Goal: Check status: Check status

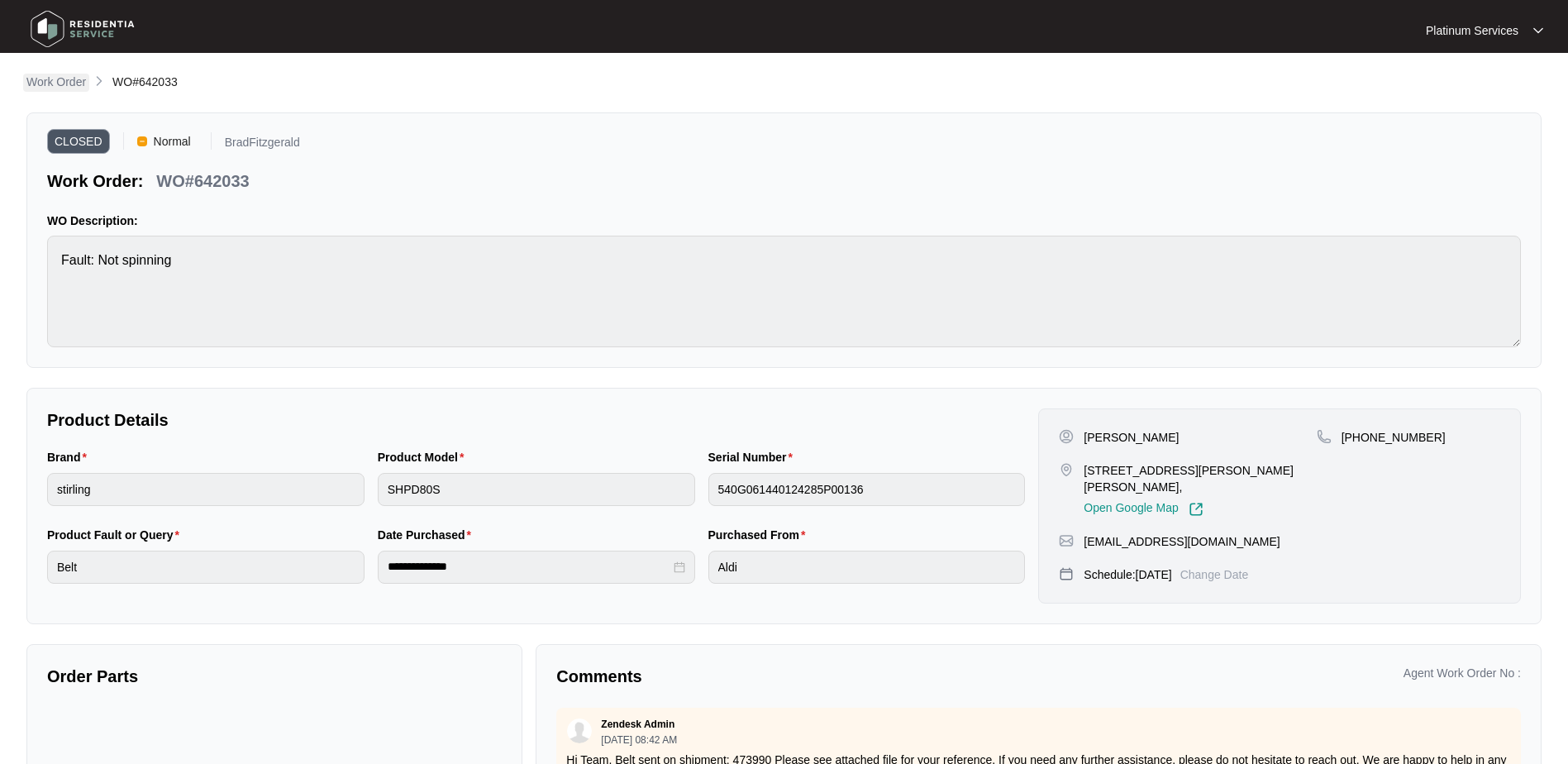
click at [74, 85] on p "Work Order" at bounding box center [56, 82] width 59 height 17
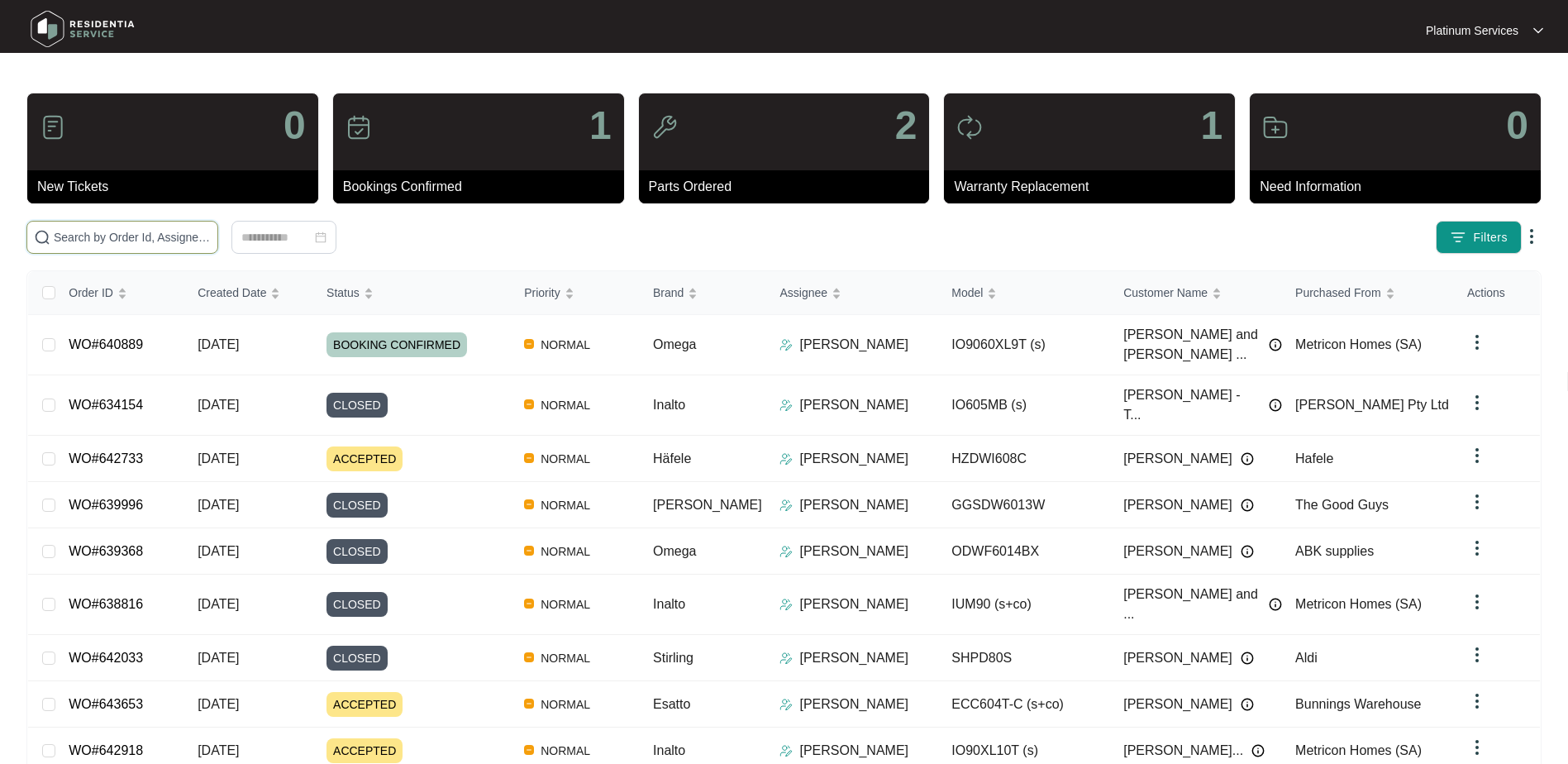
click at [93, 236] on input "text" at bounding box center [132, 238] width 157 height 18
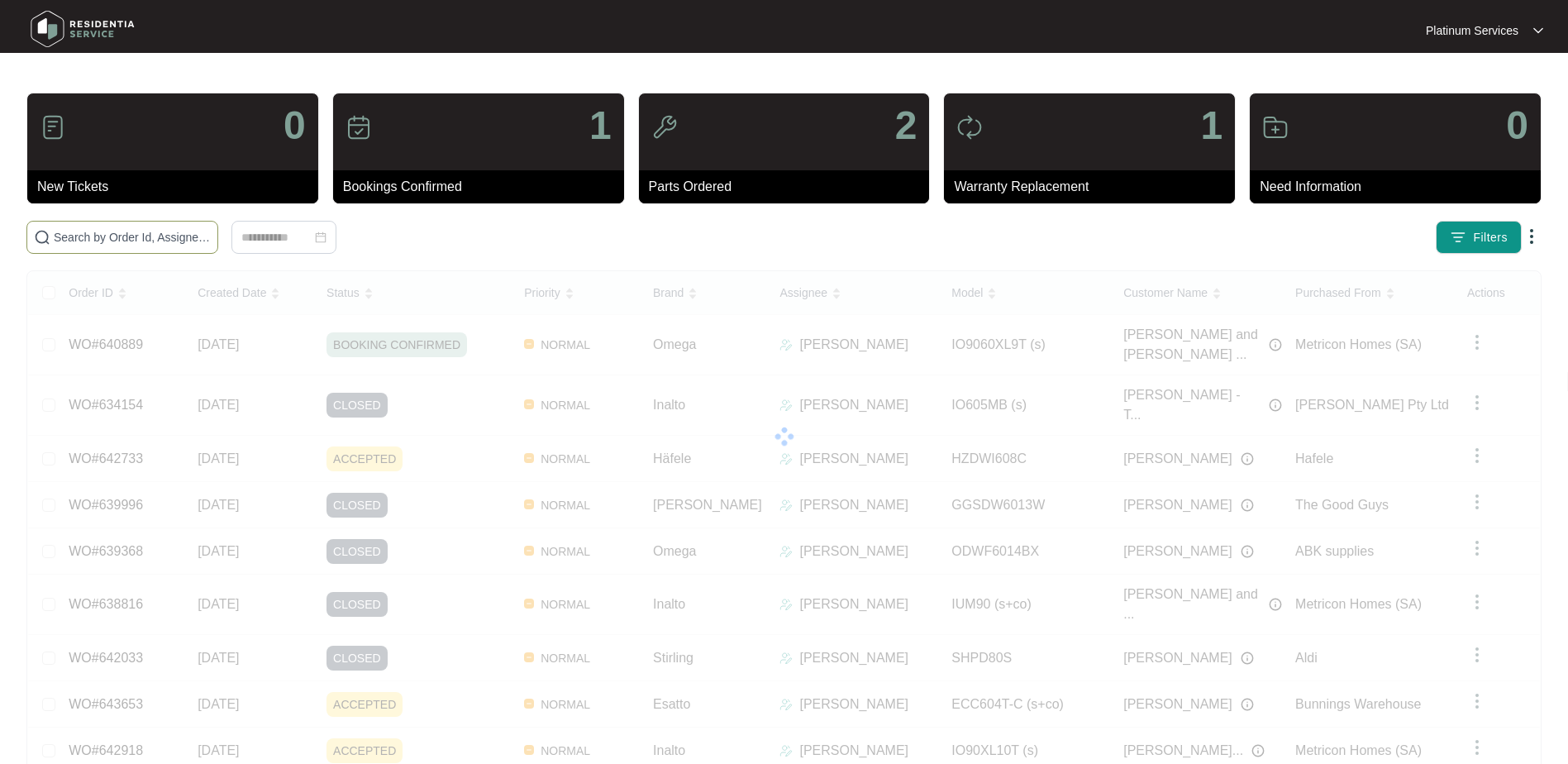
type input "v"
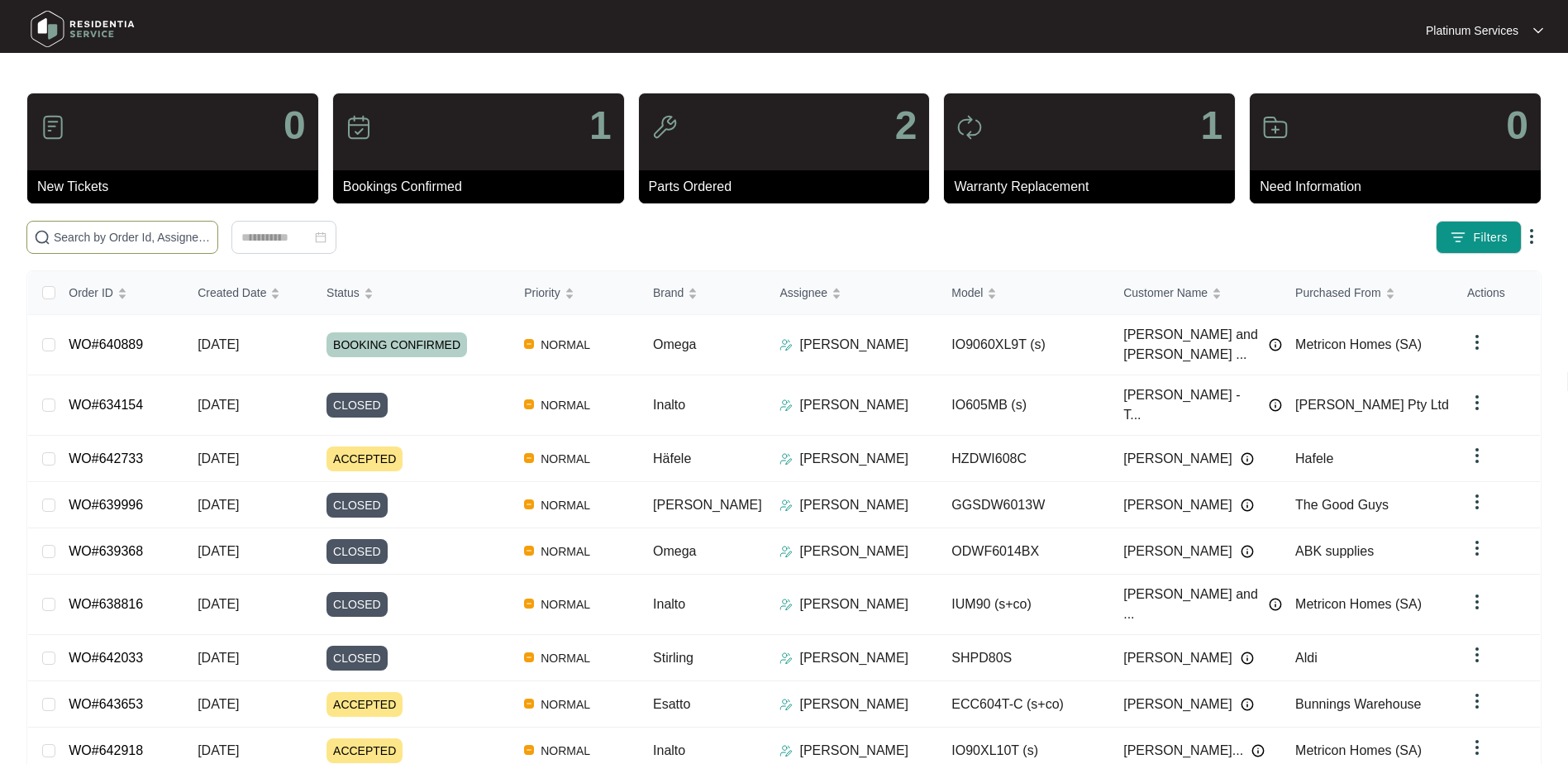
paste input "634154"
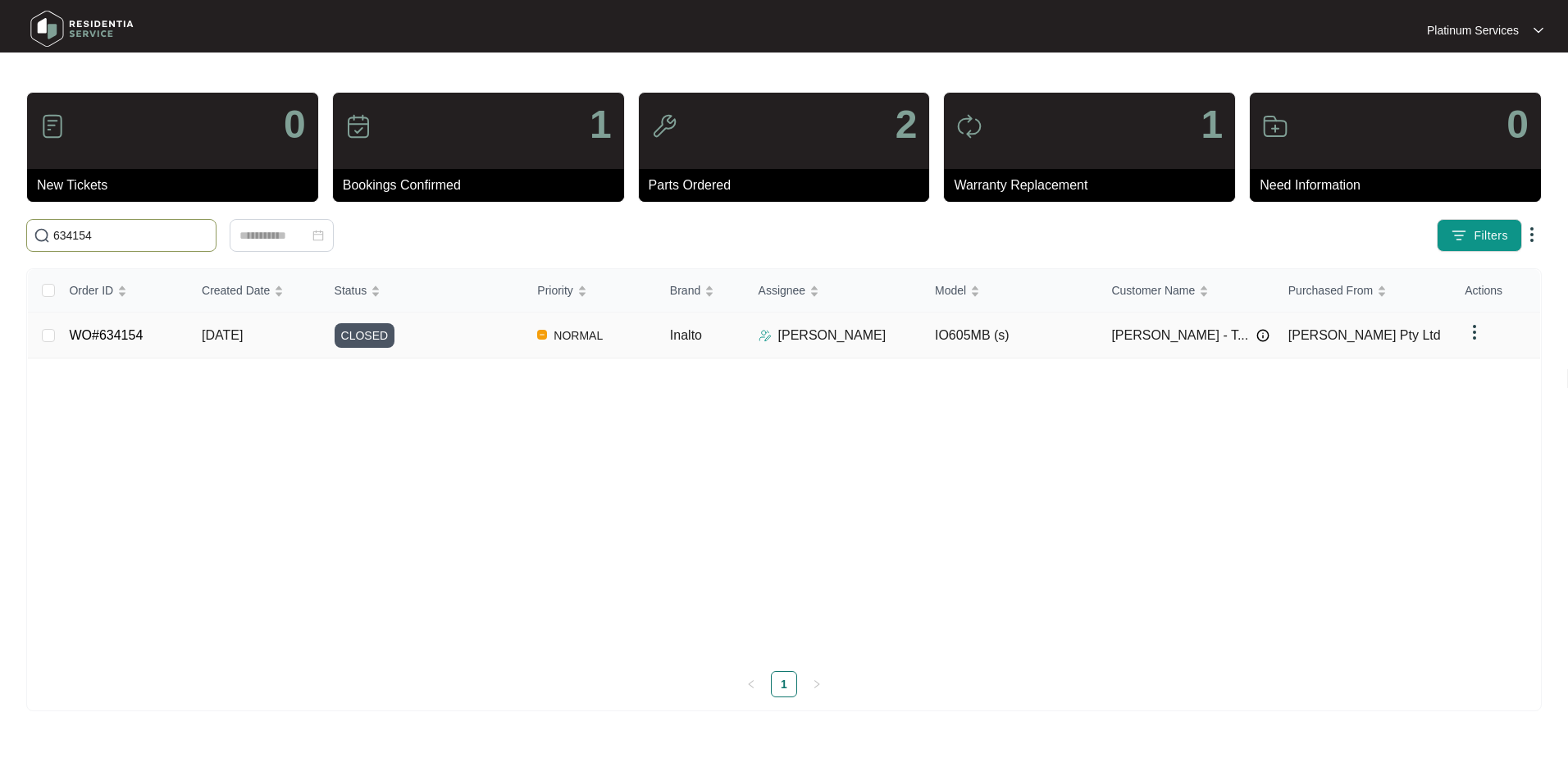
type input "634154"
click at [414, 342] on div "CLOSED" at bounding box center [429, 335] width 190 height 25
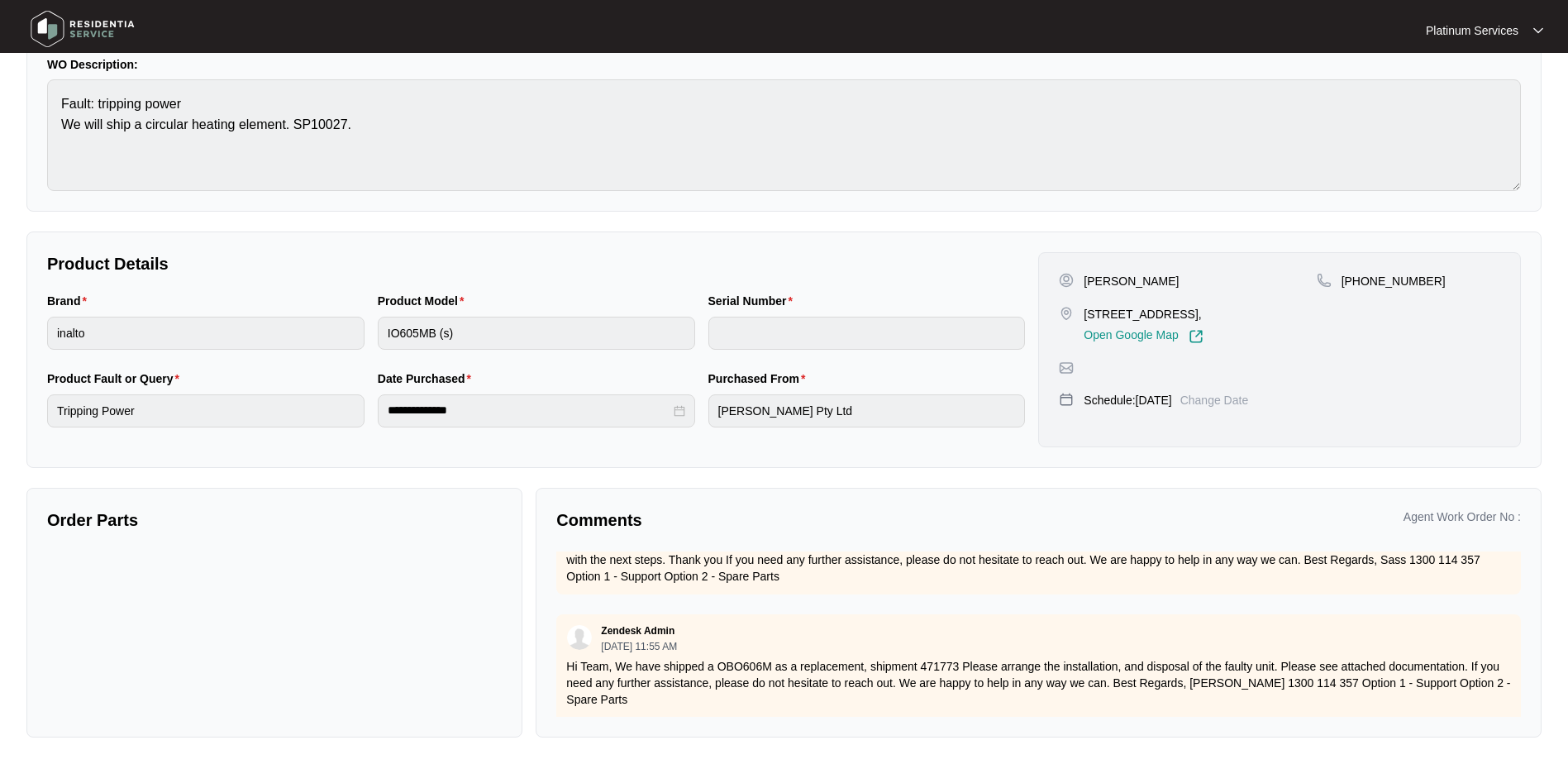
scroll to position [913, 0]
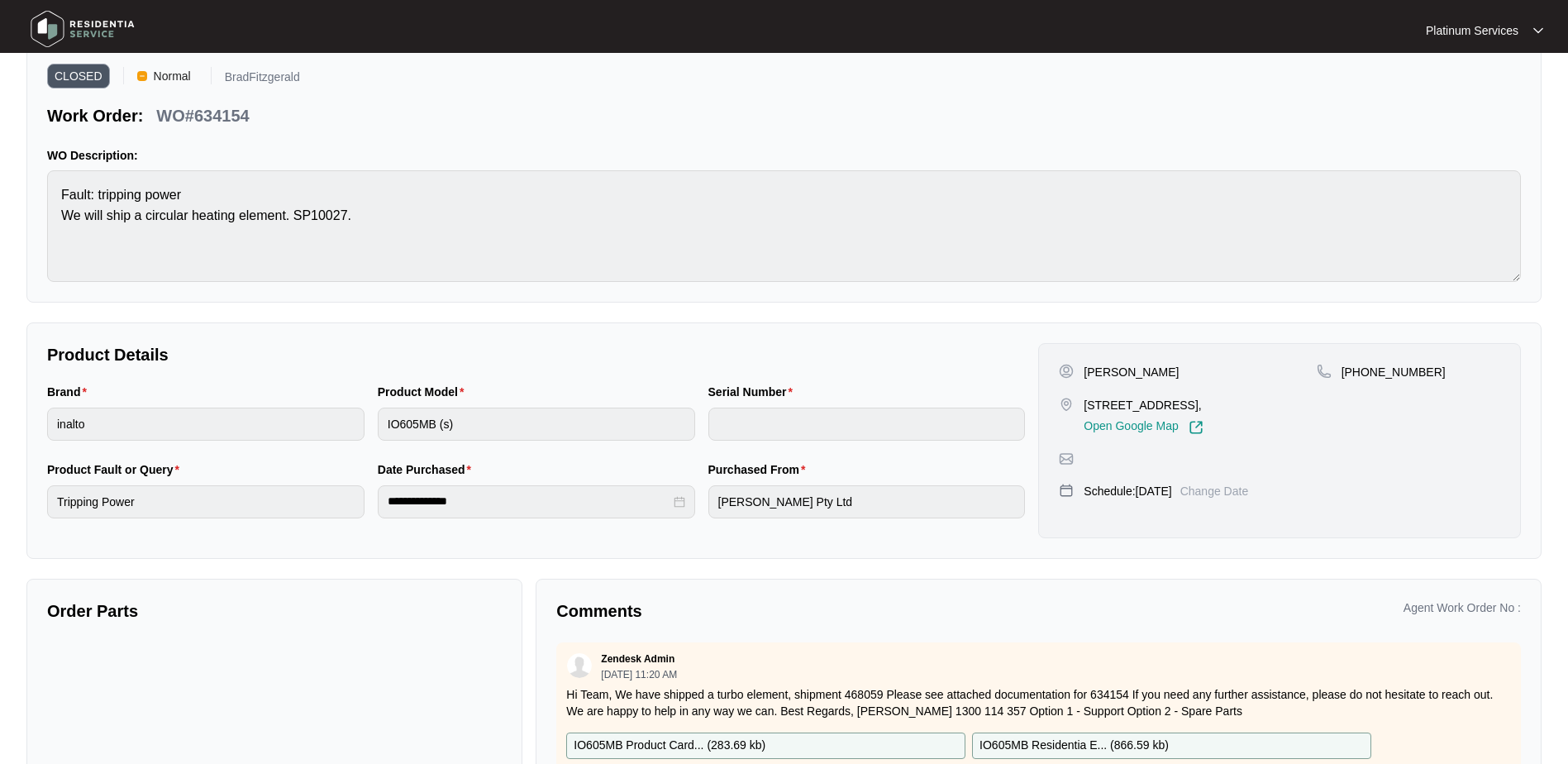
scroll to position [156, 0]
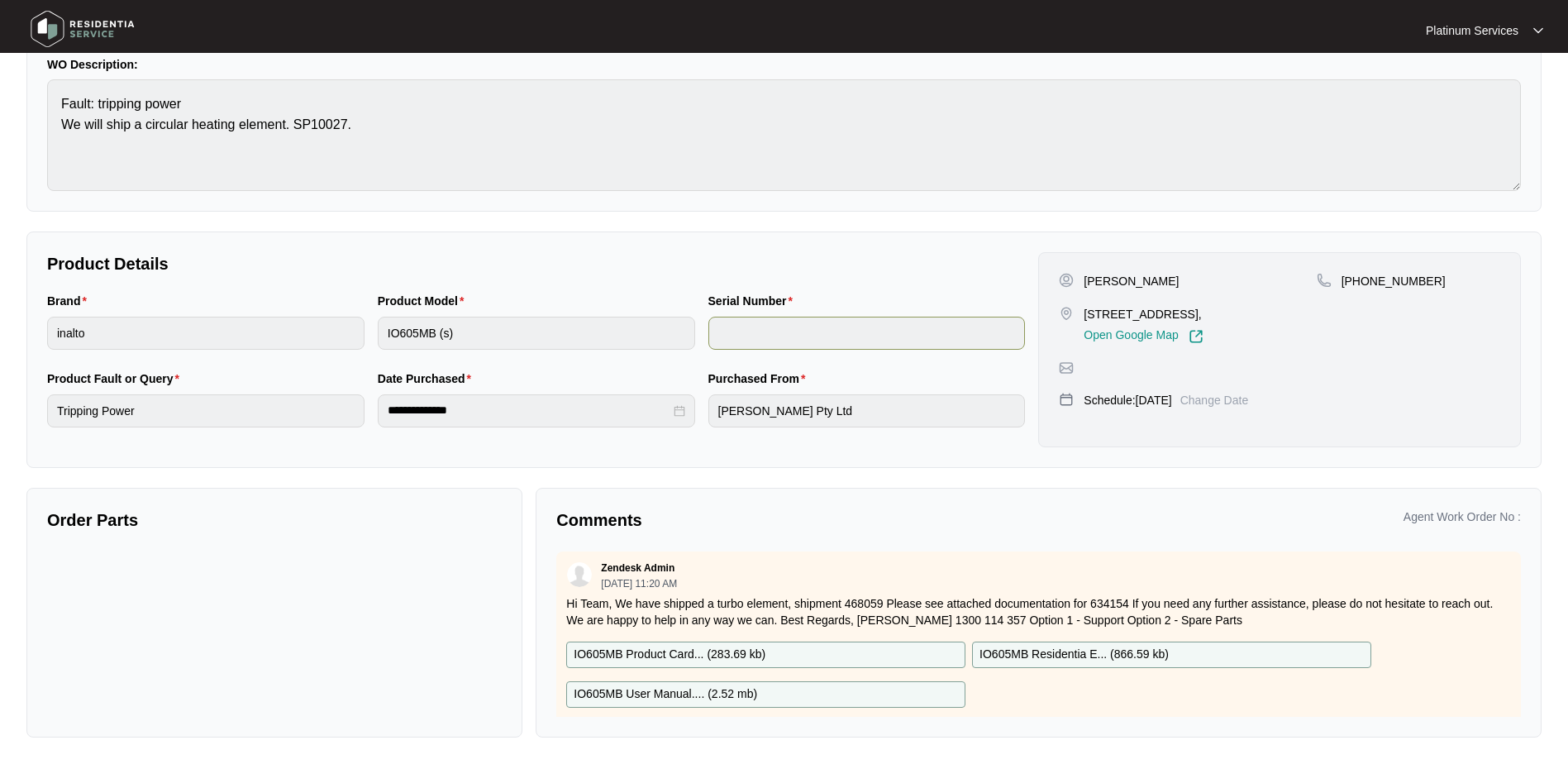
click at [717, 319] on div "Serial Number" at bounding box center [867, 320] width 317 height 58
click at [82, 27] on img at bounding box center [83, 28] width 115 height 49
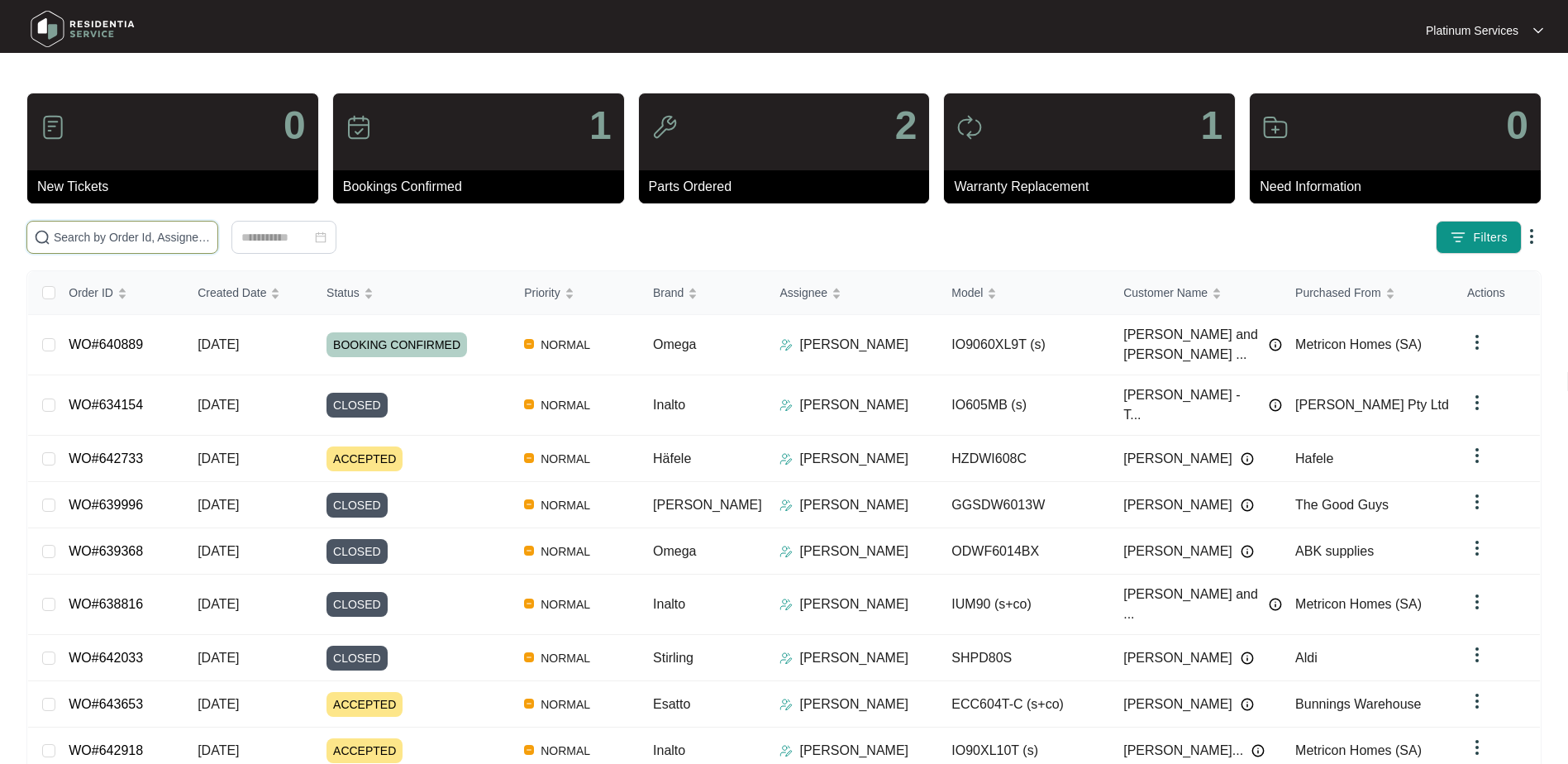
click at [108, 232] on input "text" at bounding box center [132, 238] width 157 height 18
paste input "637479"
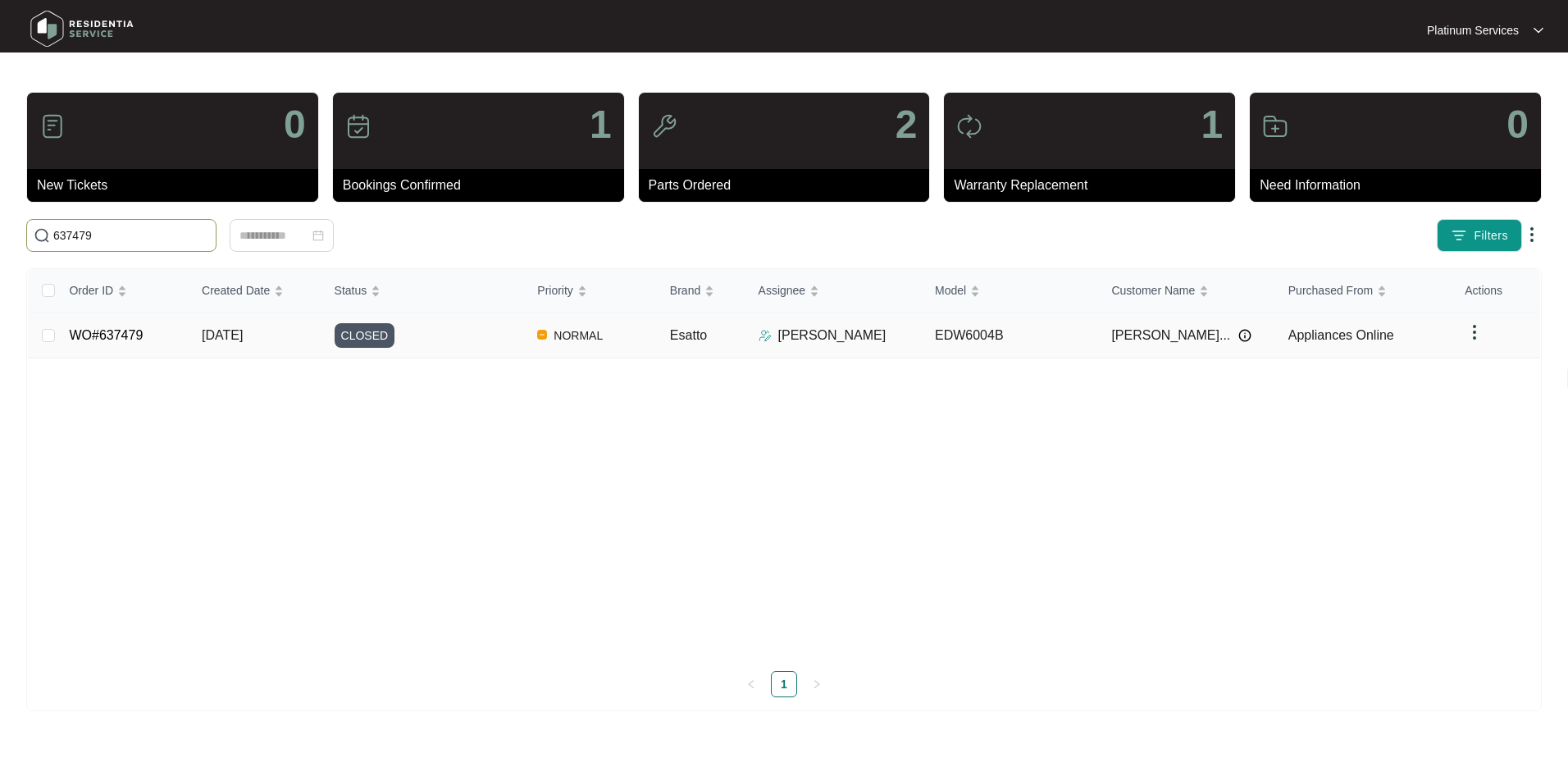
type input "637479"
click at [466, 344] on div "CLOSED" at bounding box center [429, 335] width 190 height 25
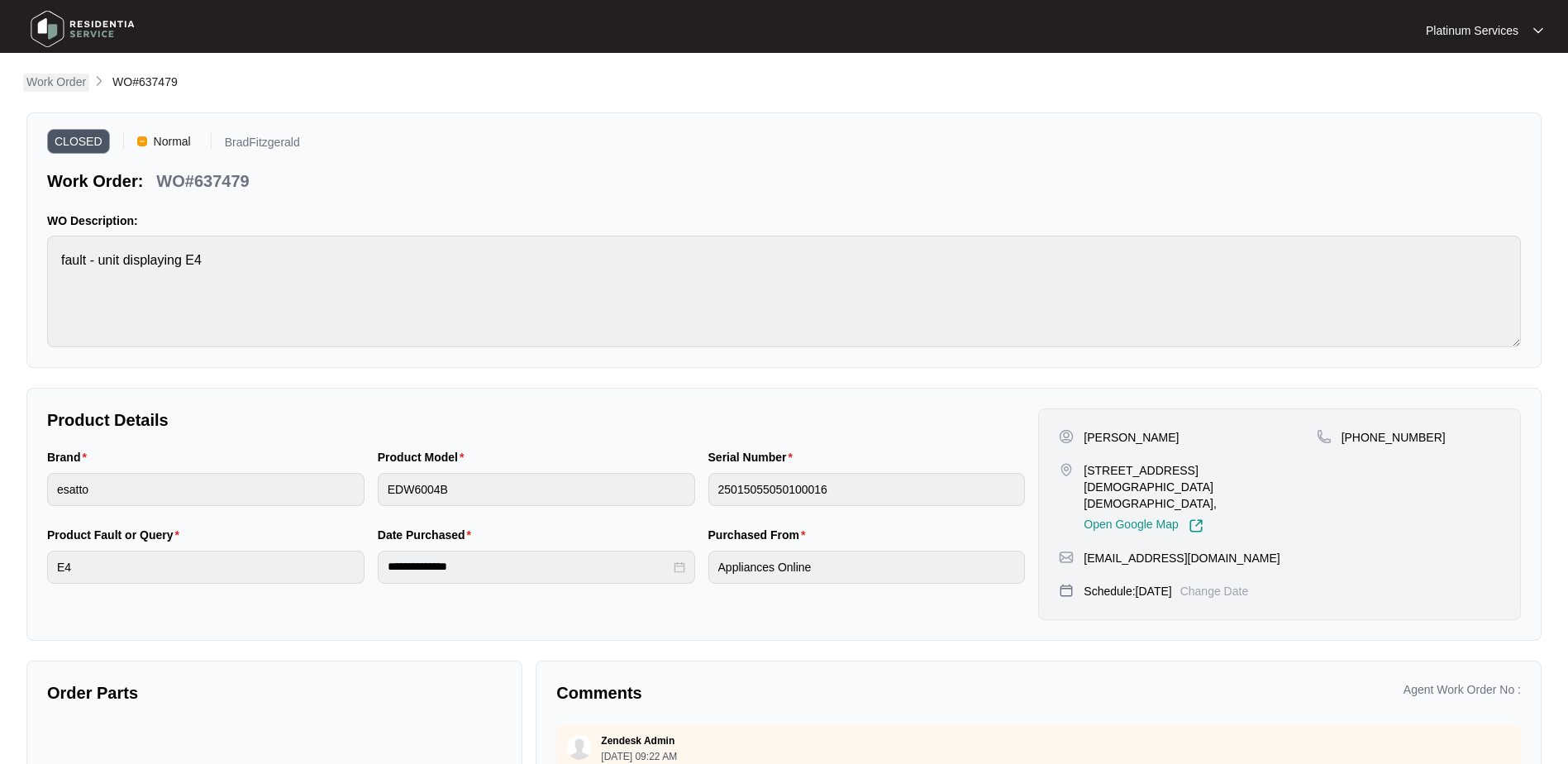
click at [74, 81] on p "Work Order" at bounding box center [56, 82] width 59 height 17
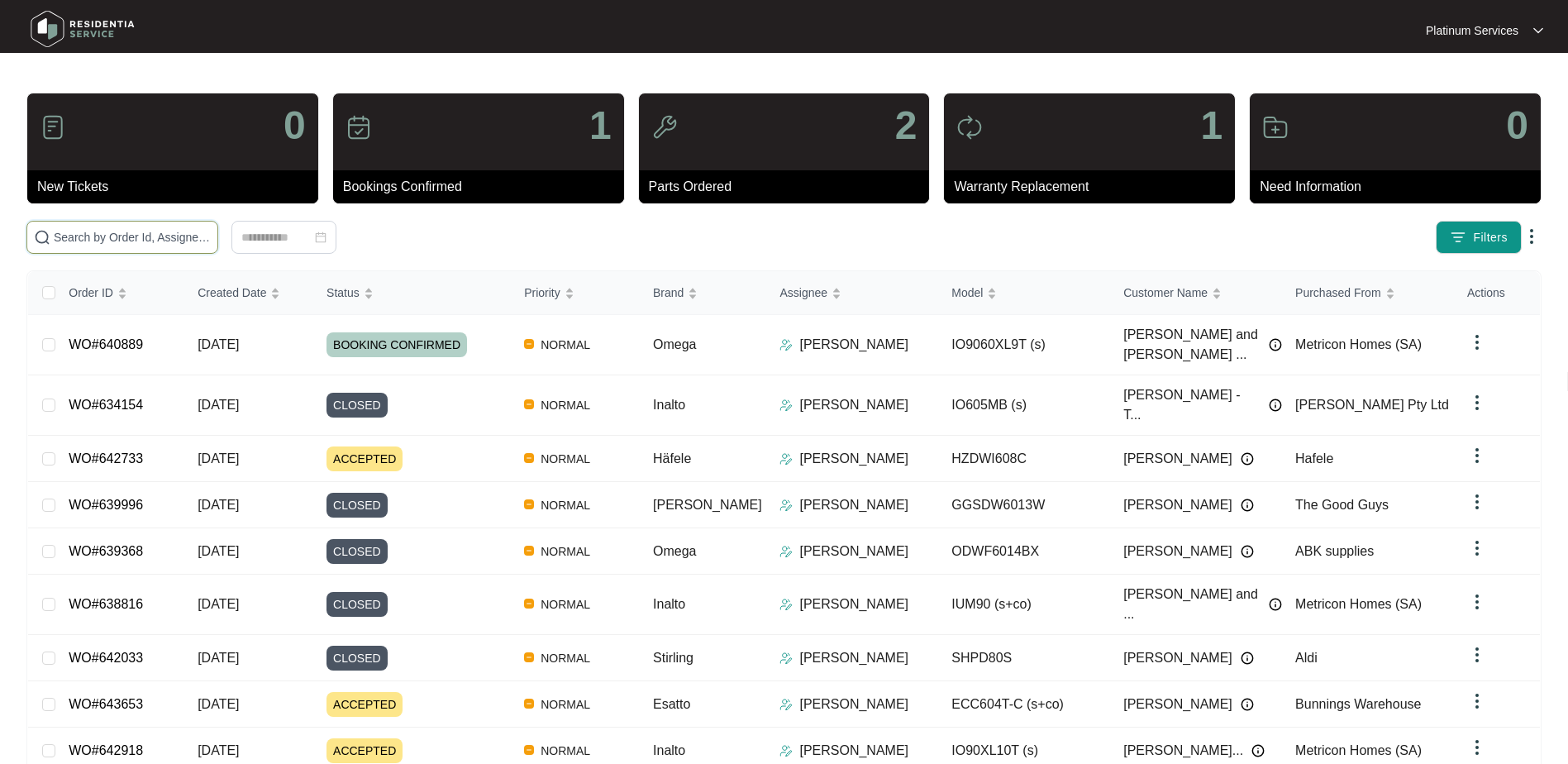
click at [134, 240] on input "text" at bounding box center [132, 238] width 157 height 18
paste input "640621"
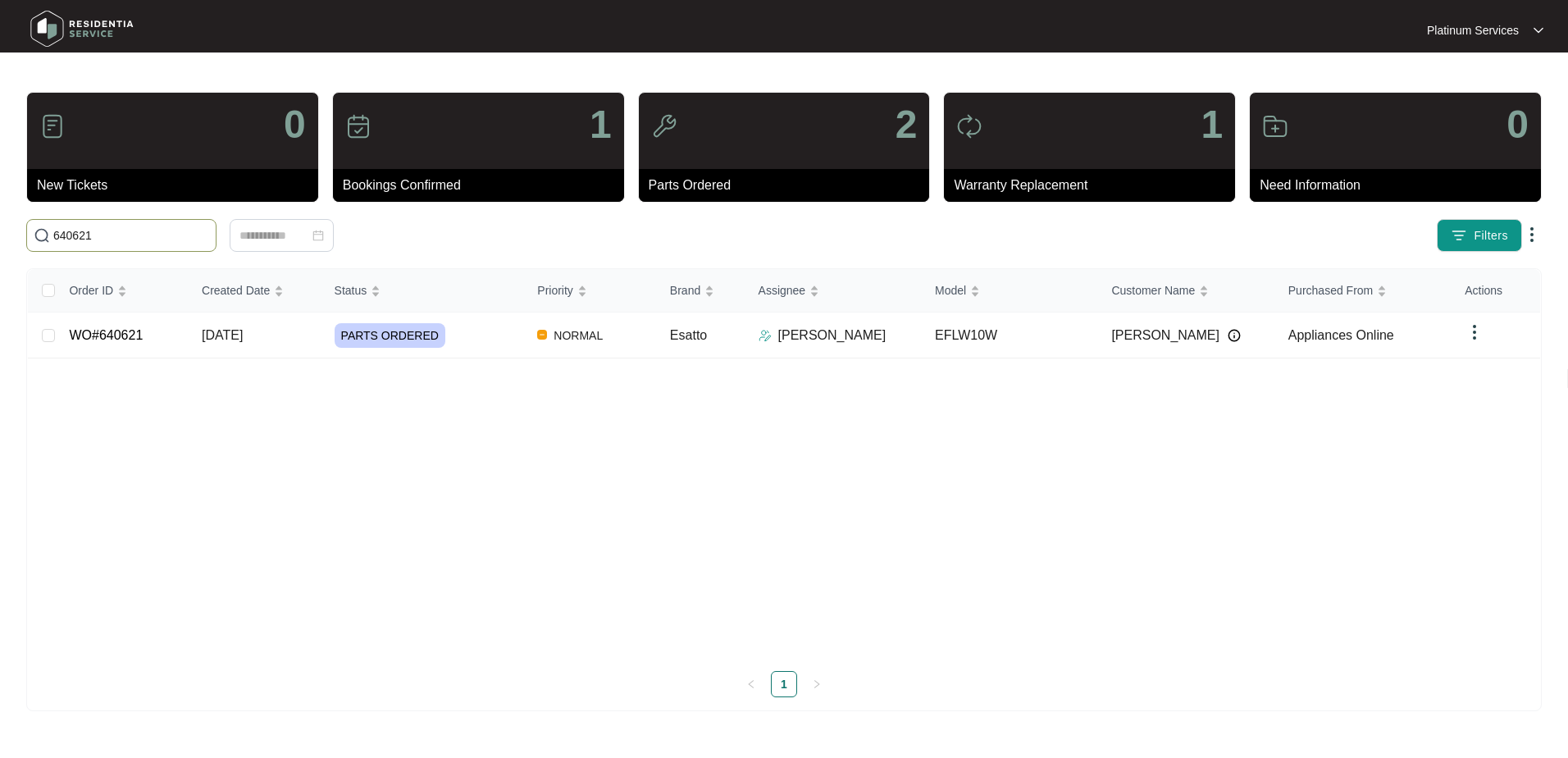
type input "640621"
click at [462, 340] on div "PARTS ORDERED" at bounding box center [429, 335] width 190 height 25
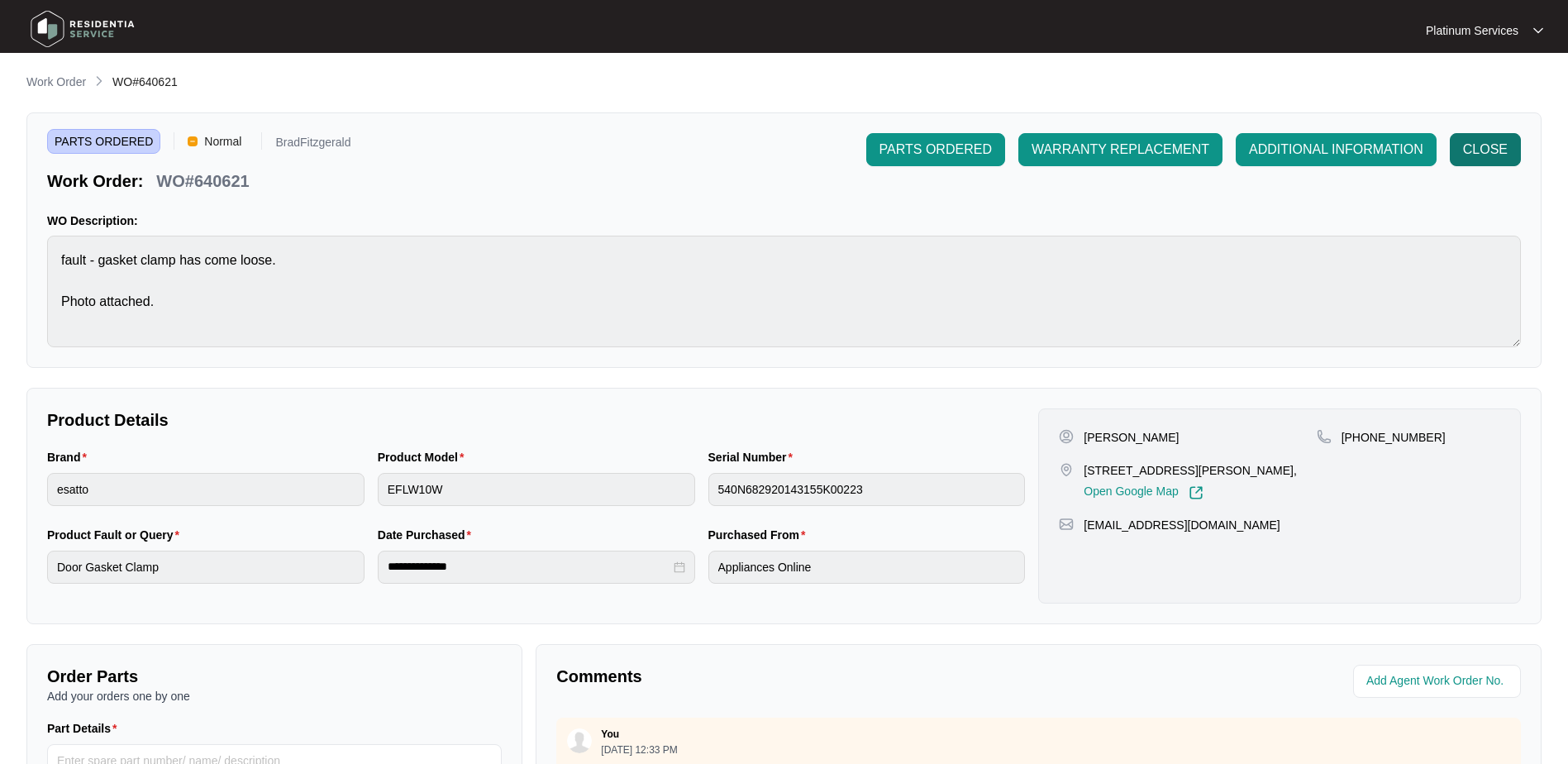
click at [1494, 154] on span "CLOSE" at bounding box center [1485, 150] width 44 height 20
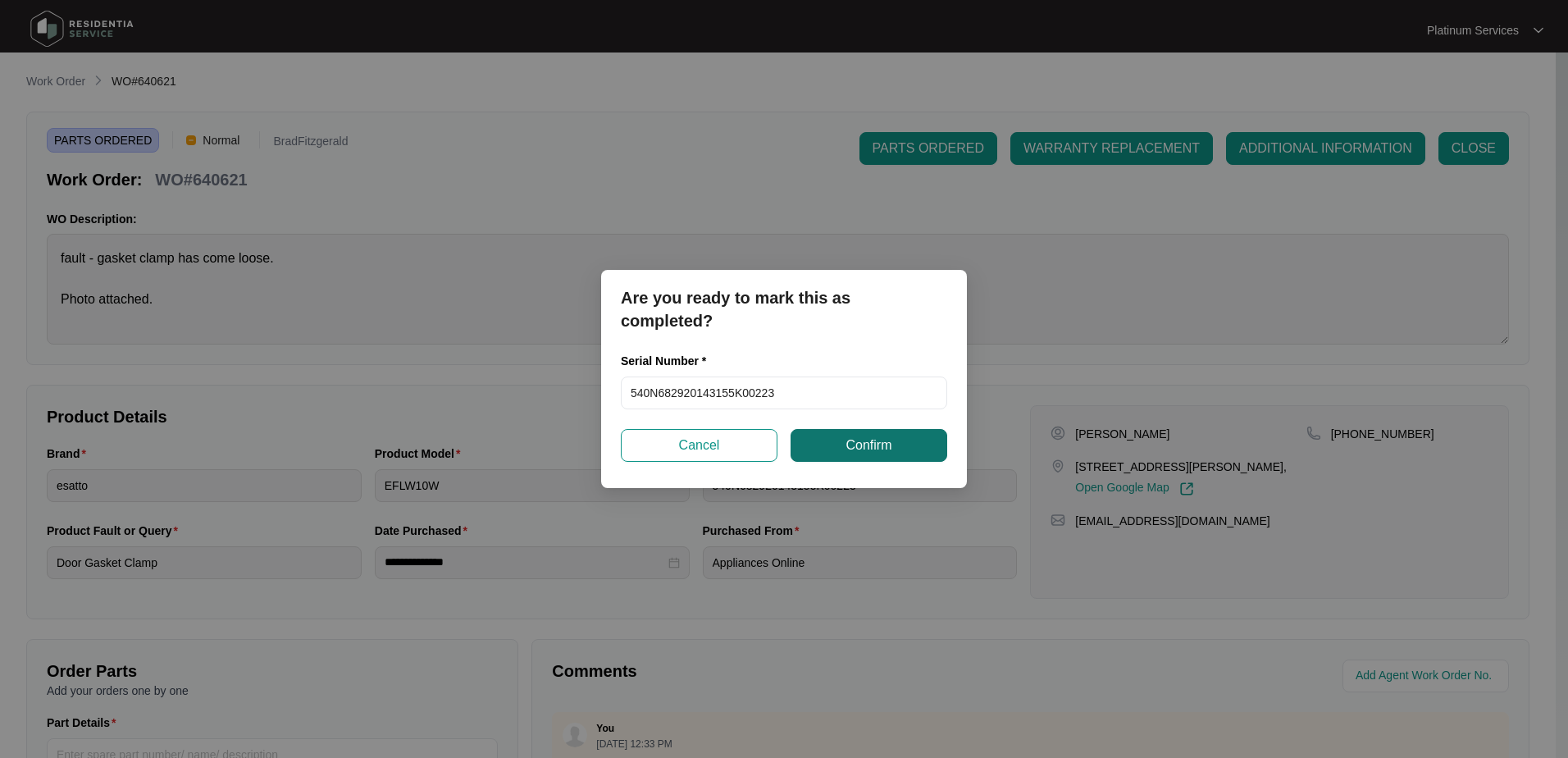
click at [912, 440] on button "Confirm" at bounding box center [868, 446] width 157 height 33
